Goal: Information Seeking & Learning: Find specific fact

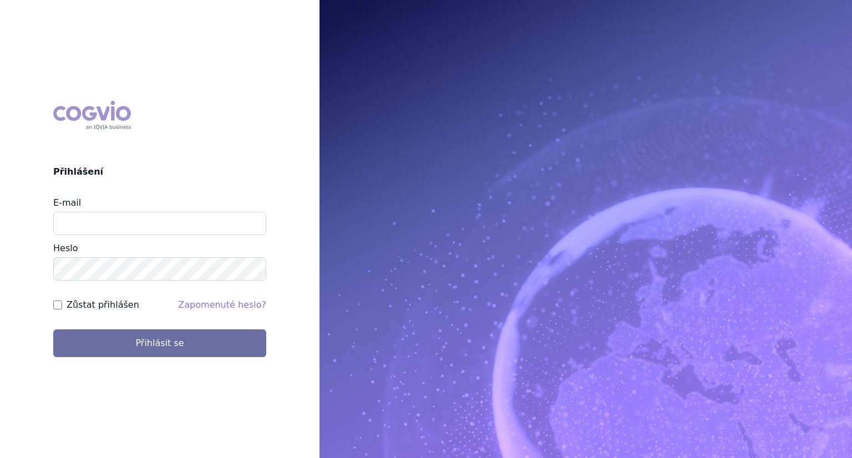
type input "[PERSON_NAME][EMAIL_ADDRESS][DOMAIN_NAME]"
click at [53, 330] on button "Přihlásit se" at bounding box center [159, 344] width 213 height 28
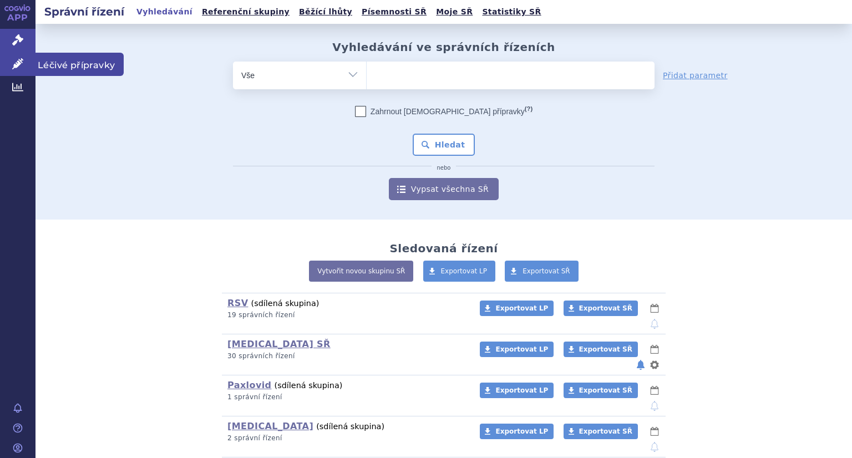
click at [20, 57] on link "Léčivé přípravky" at bounding box center [18, 64] width 36 height 23
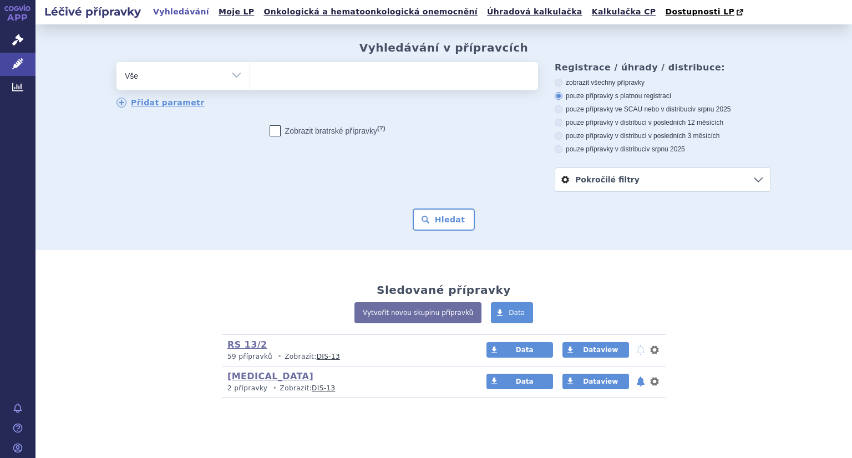
click at [155, 74] on select "Vše Přípravek/SUKL kód MAH VPOIS ATC/Aktivní látka Léková forma Síla" at bounding box center [183, 74] width 133 height 25
click at [275, 78] on ul at bounding box center [394, 73] width 288 height 23
click at [250, 78] on select at bounding box center [250, 76] width 1 height 28
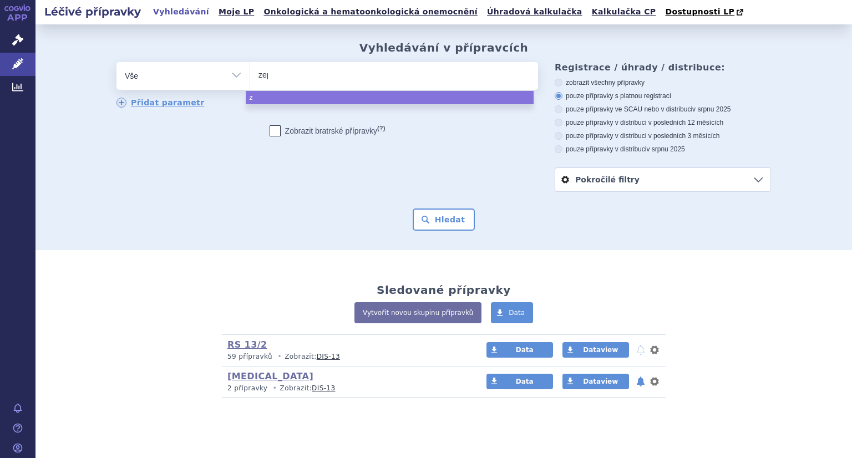
type input "zepa"
type input "zepat"
type input "zepatier"
select select "zepatier"
click at [451, 226] on button "Hledat" at bounding box center [444, 220] width 63 height 22
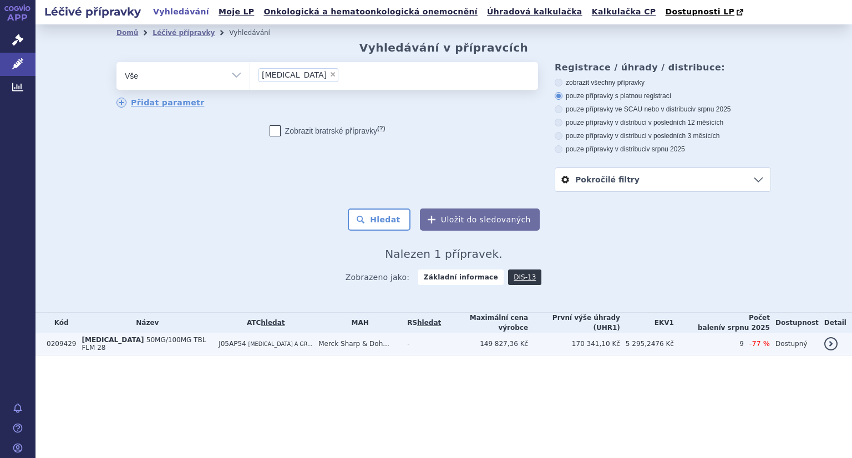
click at [249, 341] on span "ELBASVIR A GR..." at bounding box center [281, 344] width 64 height 6
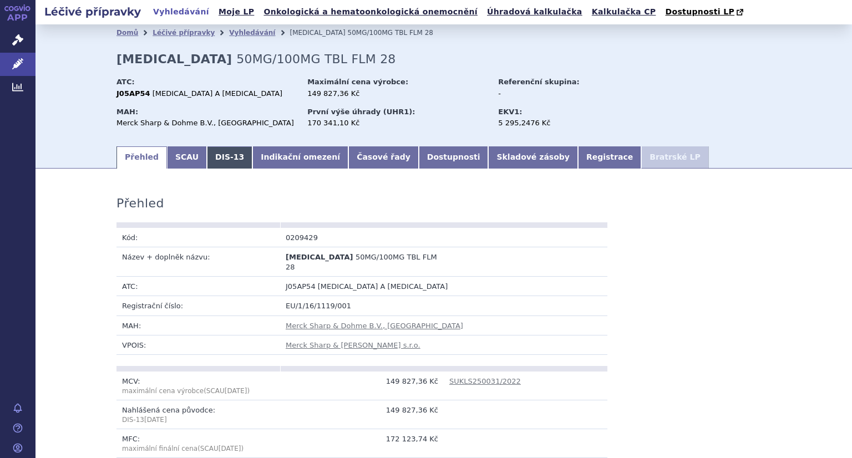
click at [210, 158] on link "DIS-13" at bounding box center [230, 157] width 46 height 22
